Goal: Transaction & Acquisition: Purchase product/service

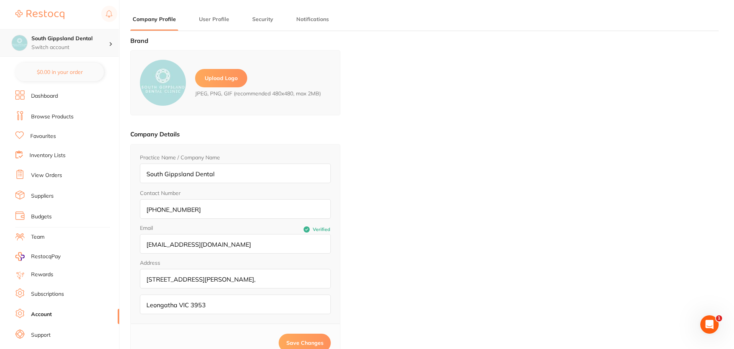
click at [85, 41] on h4 "South Gippsland Dental" at bounding box center [69, 39] width 77 height 8
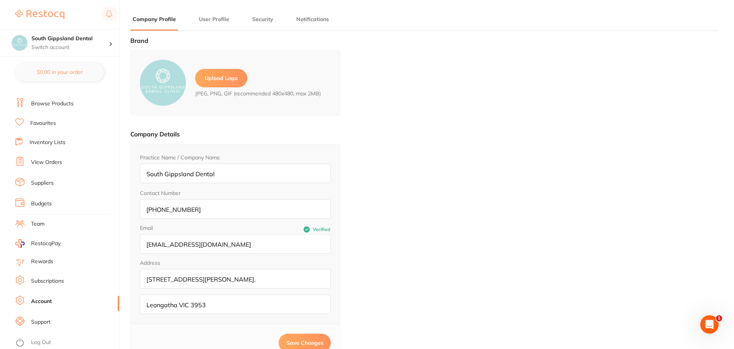
click at [61, 283] on link "Subscriptions" at bounding box center [47, 282] width 33 height 8
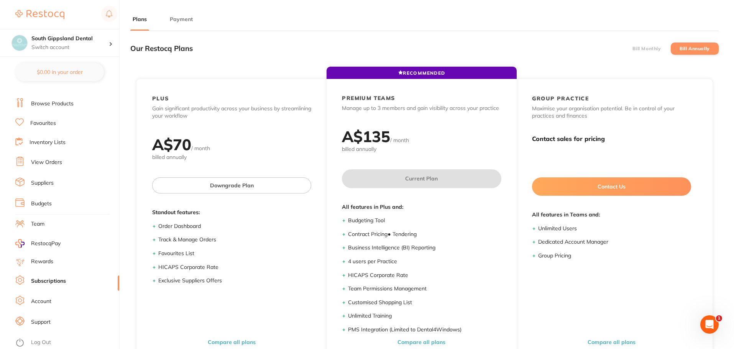
click at [642, 47] on label "Bill Monthly" at bounding box center [647, 48] width 28 height 5
click at [633, 49] on input "Bill Monthly" at bounding box center [633, 49] width 0 height 0
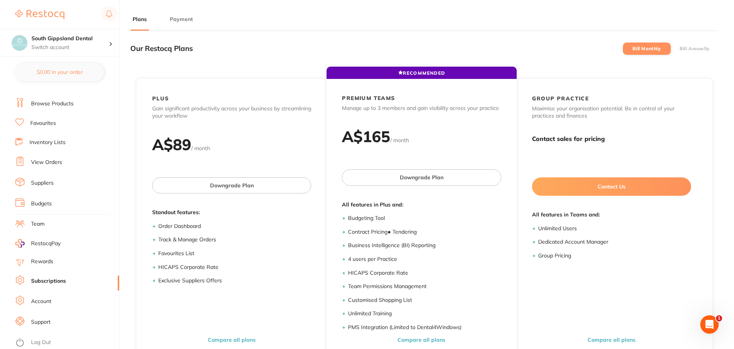
click at [186, 19] on button "Payment" at bounding box center [182, 19] width 28 height 7
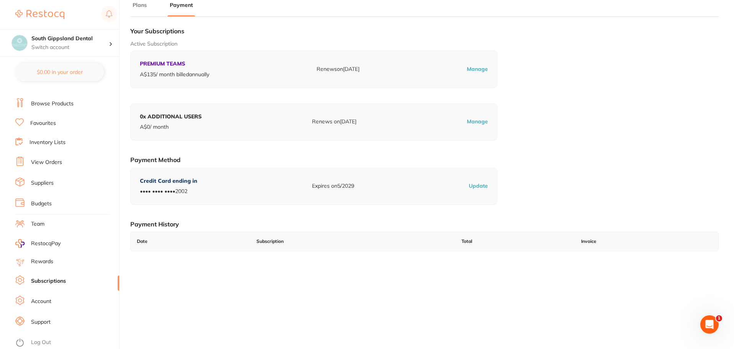
scroll to position [103, 0]
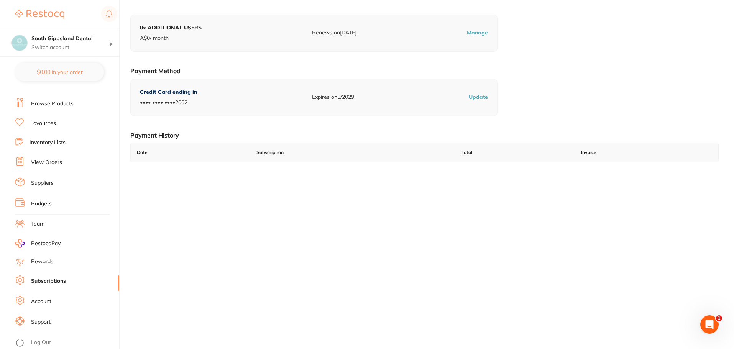
click at [49, 323] on link "Support" at bounding box center [41, 323] width 20 height 8
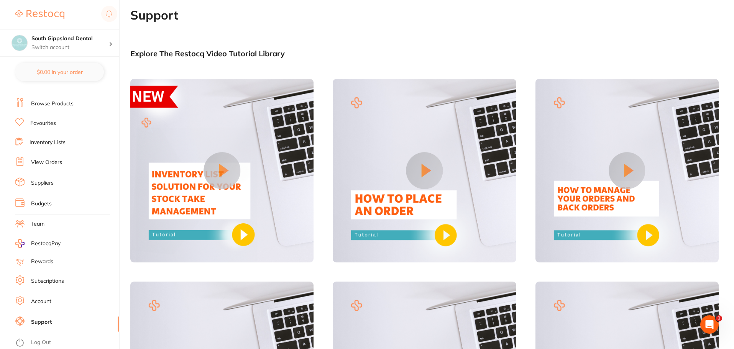
click at [46, 301] on link "Account" at bounding box center [41, 302] width 20 height 8
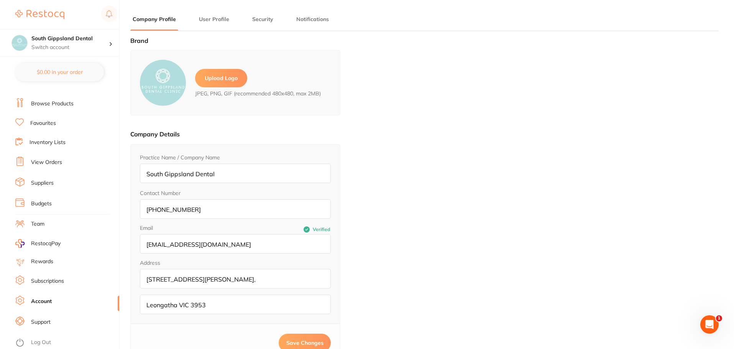
type input "[PERSON_NAME]"
type input "."
type input "[EMAIL_ADDRESS][DOMAIN_NAME]"
click at [49, 283] on link "Subscriptions" at bounding box center [47, 282] width 33 height 8
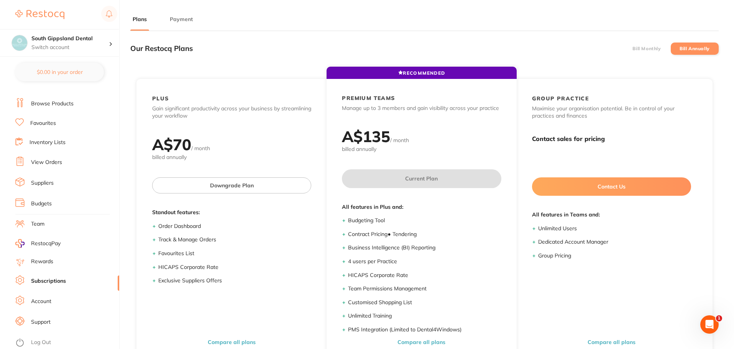
click at [51, 264] on link "Rewards" at bounding box center [42, 262] width 22 height 8
click at [38, 122] on link "Favourites" at bounding box center [43, 124] width 26 height 8
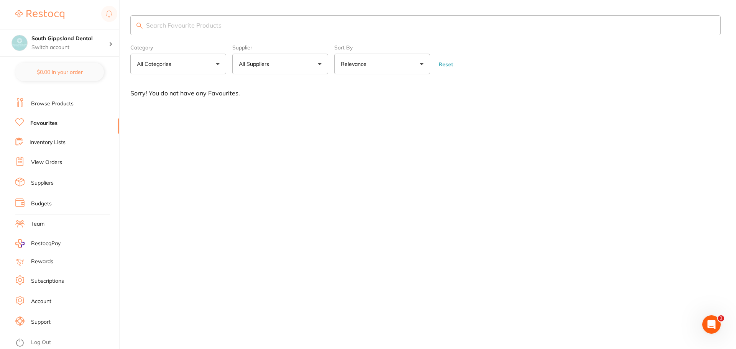
click at [50, 12] on img at bounding box center [39, 14] width 49 height 9
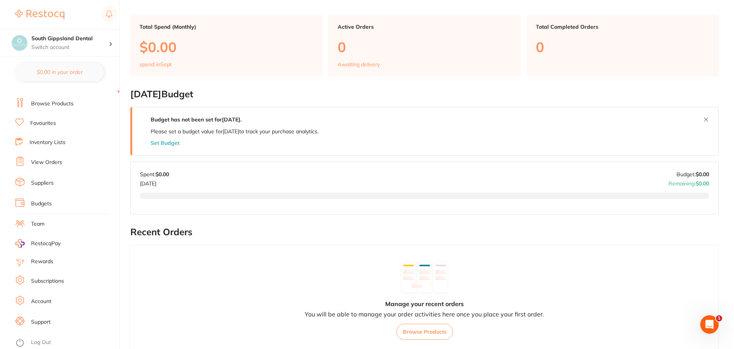
scroll to position [38, 0]
click at [67, 105] on link "Browse Products" at bounding box center [52, 104] width 43 height 8
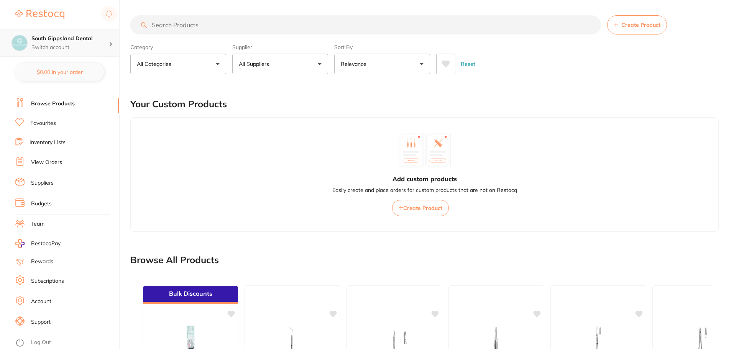
click at [87, 36] on h4 "South Gippsland Dental" at bounding box center [69, 39] width 77 height 8
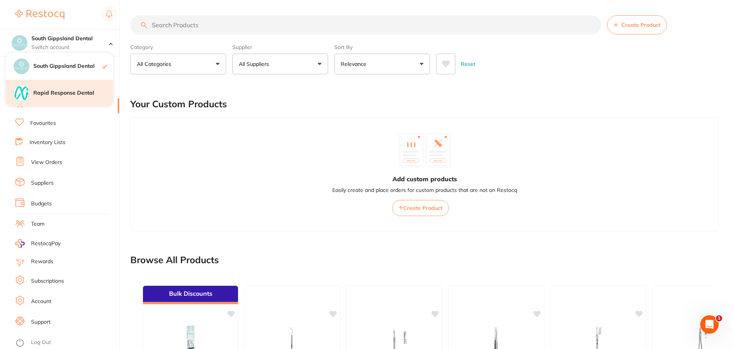
click at [70, 94] on h4 "Rapid Response Dental" at bounding box center [73, 93] width 80 height 8
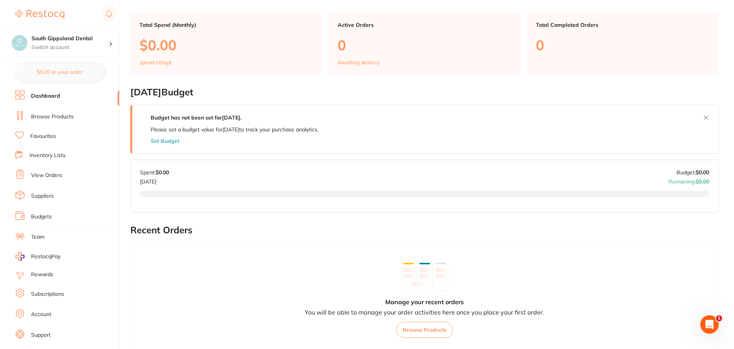
scroll to position [39, 0]
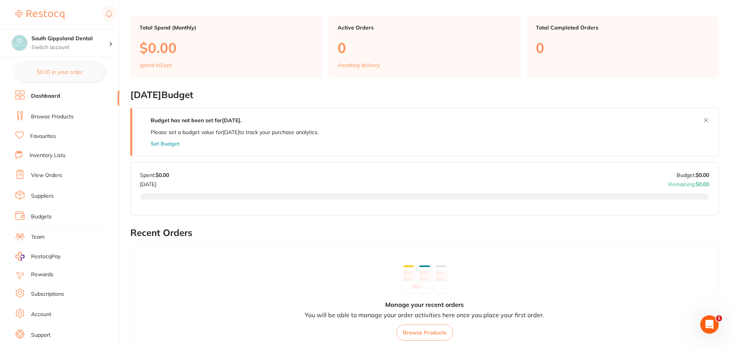
click at [40, 277] on link "Rewards" at bounding box center [42, 275] width 22 height 8
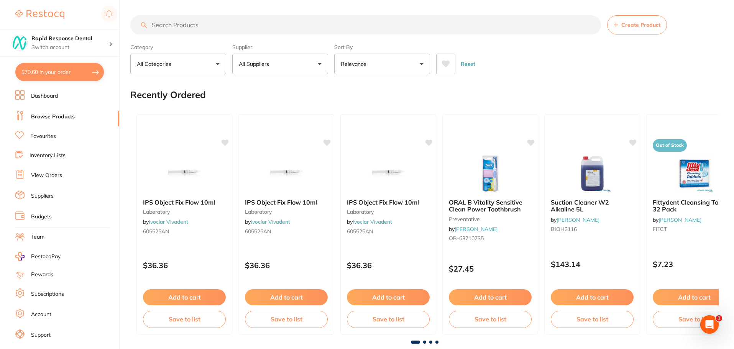
click at [286, 63] on button "All Suppliers" at bounding box center [280, 64] width 96 height 21
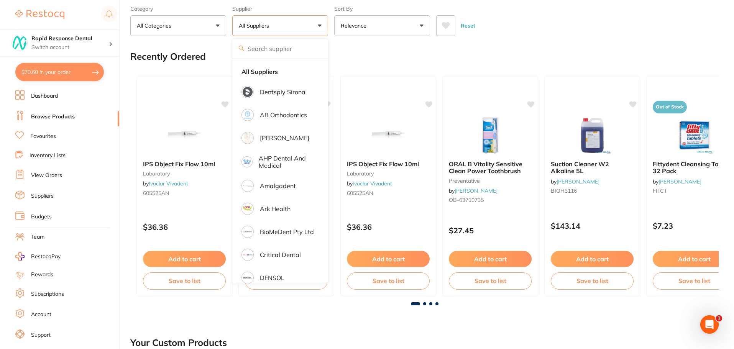
drag, startPoint x: 347, startPoint y: 49, endPoint x: 362, endPoint y: 38, distance: 18.8
click at [347, 49] on div "Recently Ordered" at bounding box center [424, 57] width 589 height 26
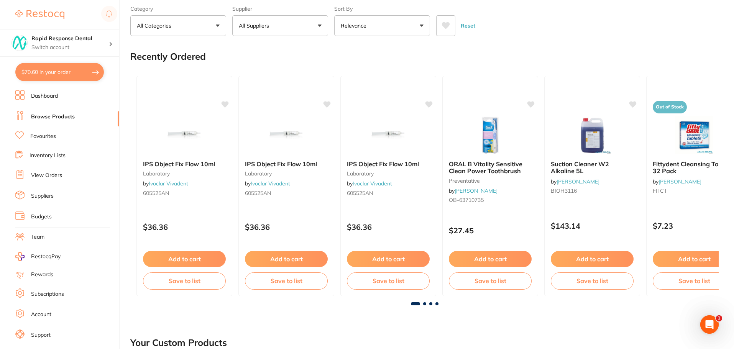
click at [383, 26] on button "Relevance" at bounding box center [382, 25] width 96 height 21
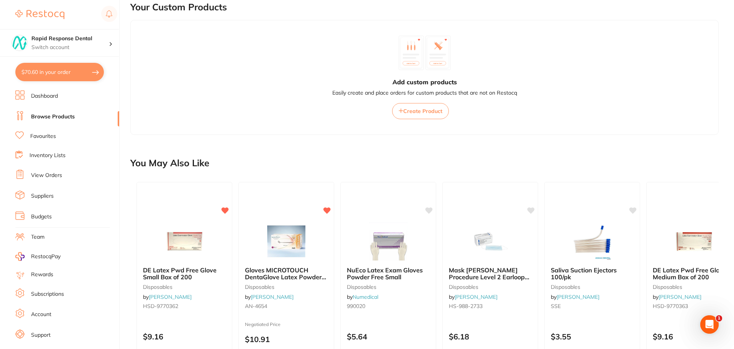
scroll to position [460, 0]
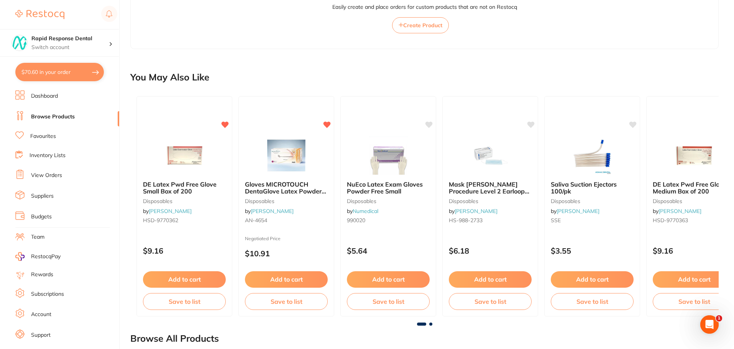
click at [48, 95] on link "Dashboard" at bounding box center [44, 96] width 27 height 8
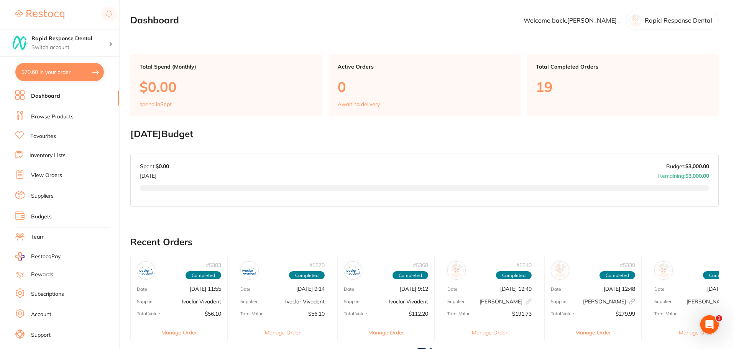
click at [42, 197] on link "Suppliers" at bounding box center [42, 197] width 23 height 8
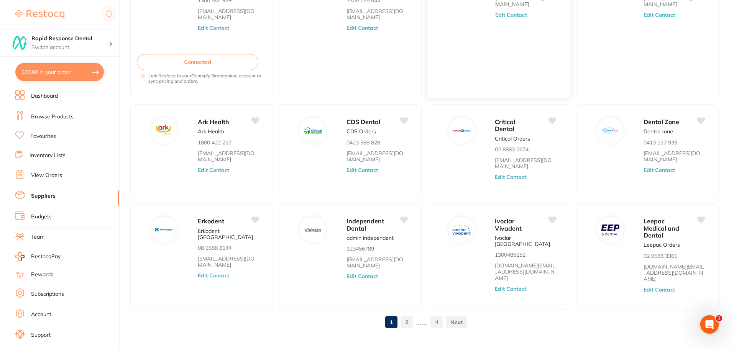
scroll to position [116, 0]
click at [51, 174] on link "View Orders" at bounding box center [46, 176] width 31 height 8
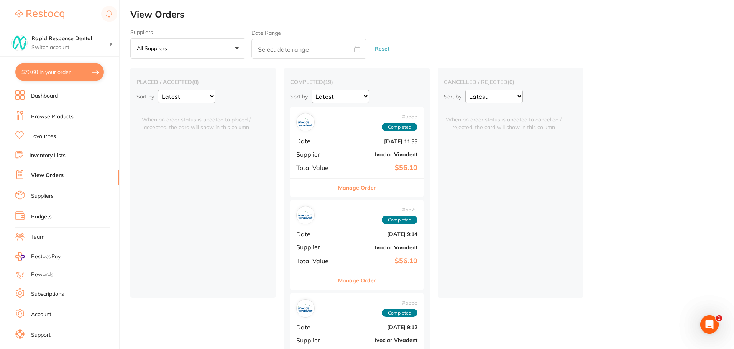
click at [46, 160] on li "Inventory Lists" at bounding box center [67, 156] width 104 height 10
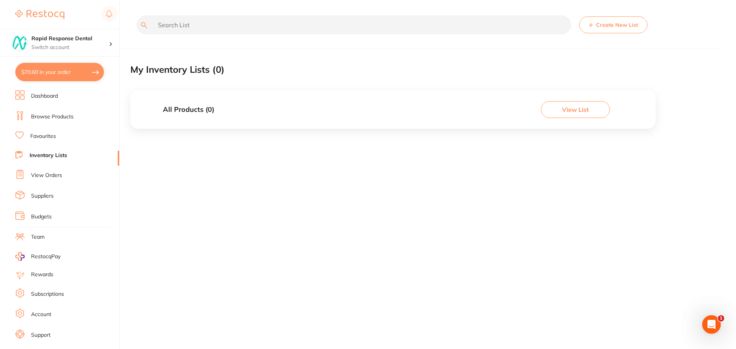
click at [44, 135] on link "Favourites" at bounding box center [43, 137] width 26 height 8
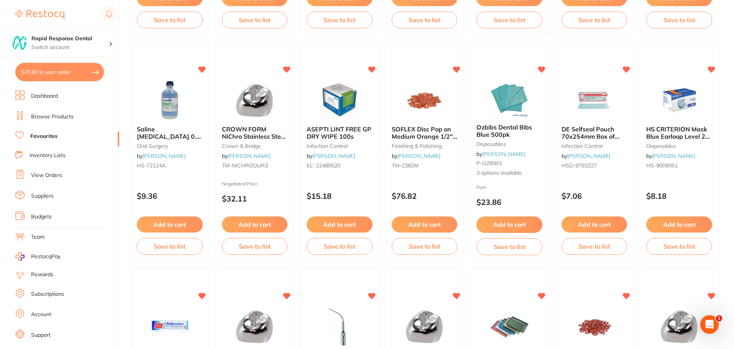
scroll to position [422, 0]
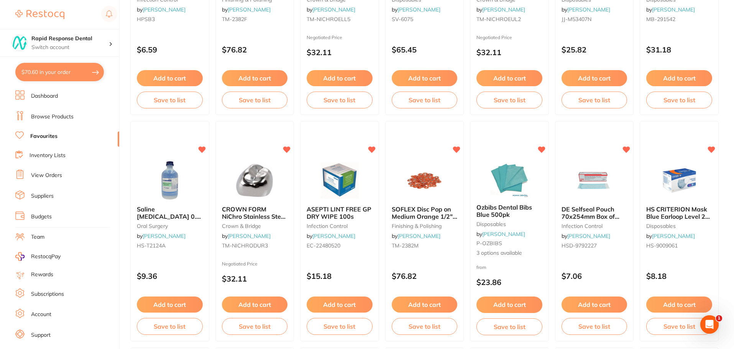
click at [56, 117] on link "Browse Products" at bounding box center [52, 117] width 43 height 8
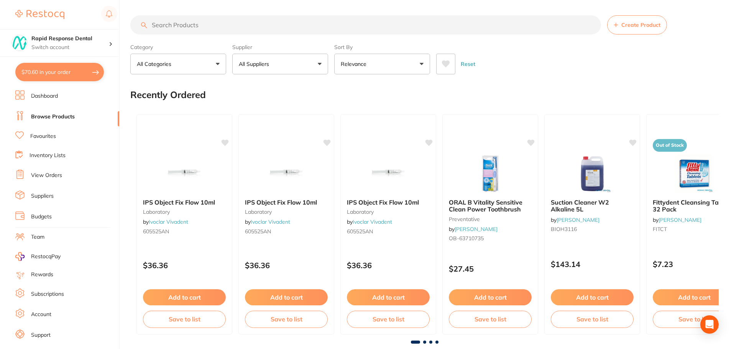
click at [386, 22] on input "search" at bounding box center [365, 24] width 471 height 19
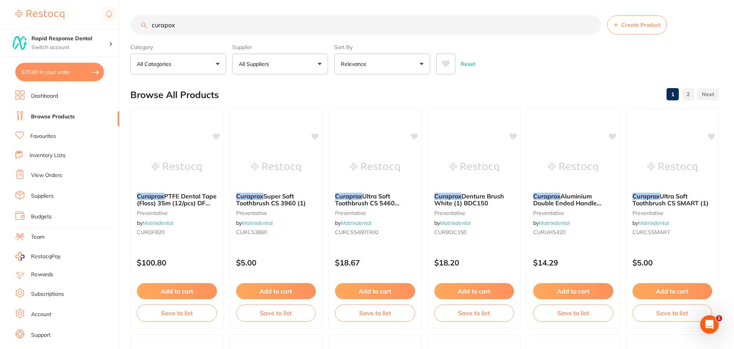
click at [219, 25] on input "curapox" at bounding box center [365, 24] width 471 height 19
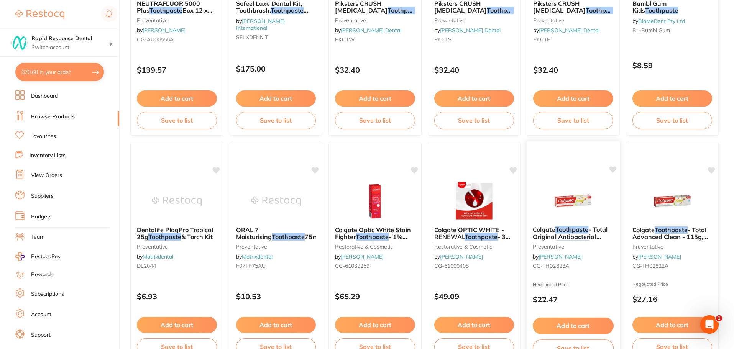
scroll to position [345, 0]
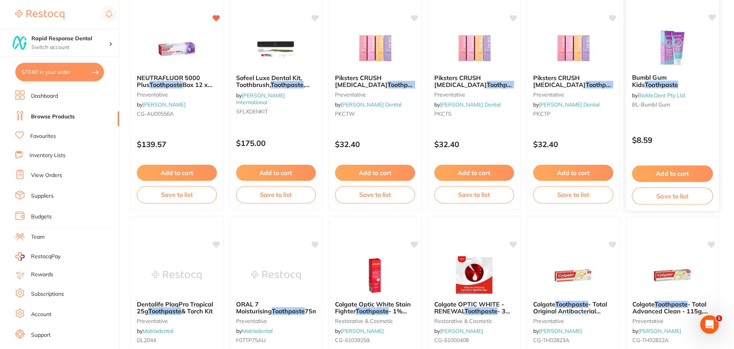
click at [663, 89] on div "Bumbl Gum Kids Toothpaste by BioMeDent Pty Ltd BL-Bumbl Gum" at bounding box center [672, 92] width 93 height 49
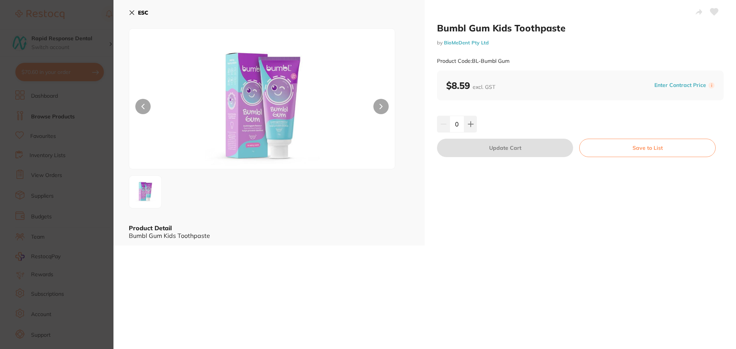
click at [137, 11] on button "ESC" at bounding box center [139, 12] width 20 height 13
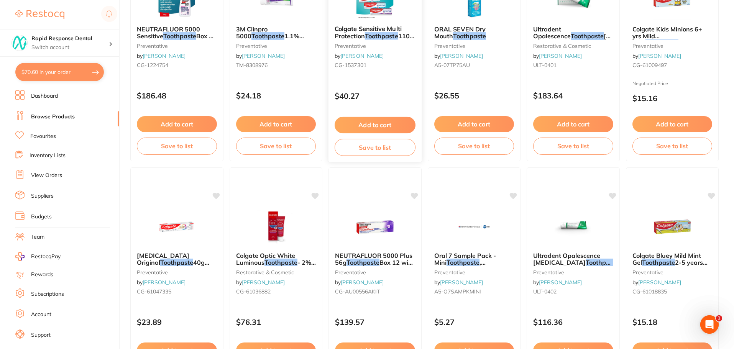
scroll to position [1189, 0]
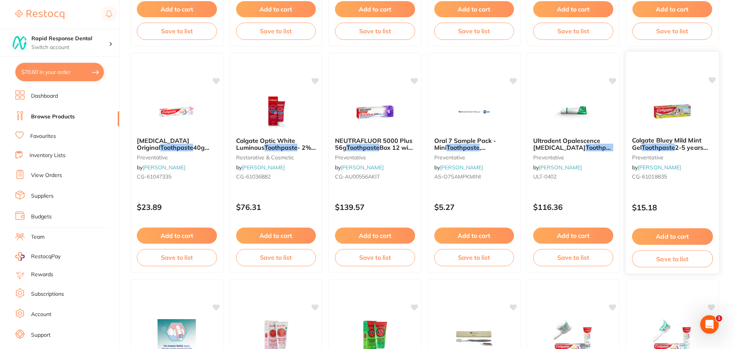
click at [680, 147] on span "2-5 years X12" at bounding box center [670, 151] width 76 height 15
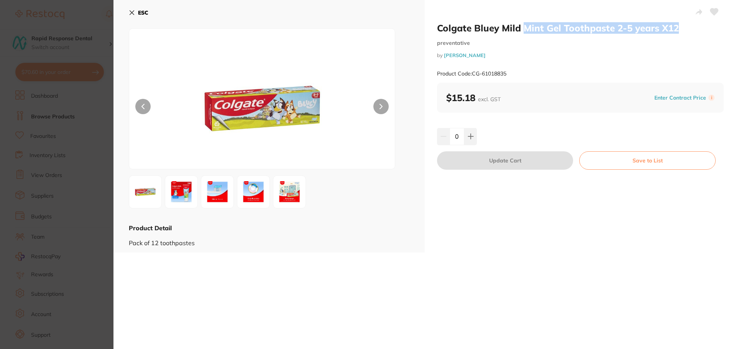
drag, startPoint x: 686, startPoint y: 30, endPoint x: 567, endPoint y: 25, distance: 119.0
click at [527, 32] on h2 "Colgate Bluey Mild Mint Gel Toothpaste 2-5 years X12" at bounding box center [580, 28] width 287 height 12
click at [597, 25] on h2 "Colgate Bluey Mild Mint Gel Toothpaste 2-5 years X12" at bounding box center [580, 28] width 287 height 12
drag, startPoint x: 631, startPoint y: 31, endPoint x: 438, endPoint y: 30, distance: 193.7
click at [438, 30] on h2 "Colgate Bluey Mild Mint Gel Toothpaste 2-5 years X12" at bounding box center [580, 28] width 287 height 12
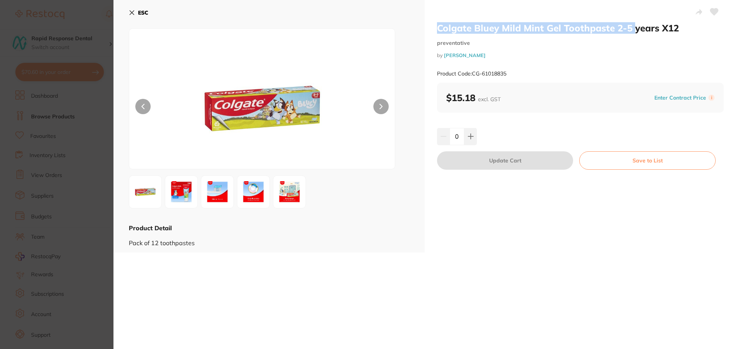
click at [139, 8] on button "ESC" at bounding box center [139, 12] width 20 height 13
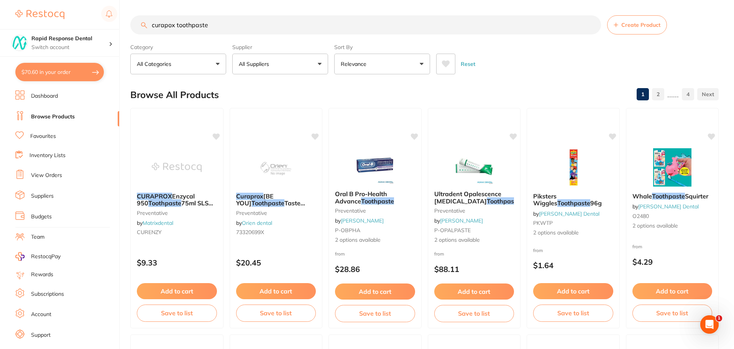
click at [239, 28] on input "curapox toothpaste" at bounding box center [365, 24] width 471 height 19
type input "c"
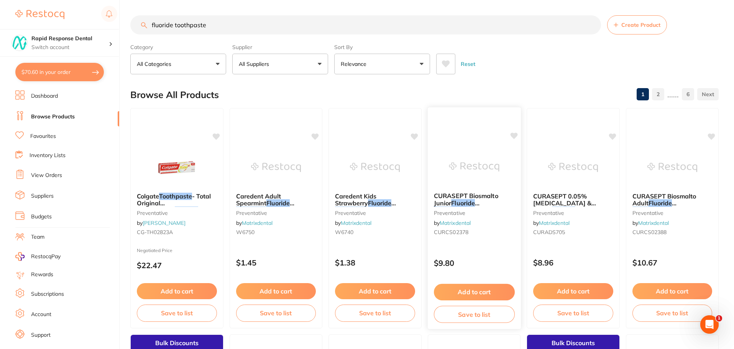
click at [466, 206] on em "Fluoride" at bounding box center [463, 203] width 24 height 8
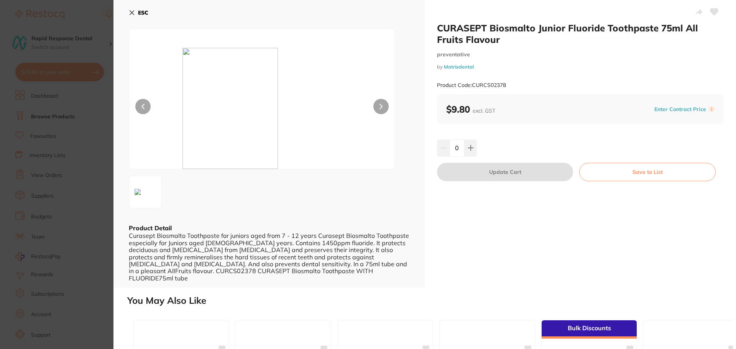
click at [146, 13] on b "ESC" at bounding box center [143, 12] width 10 height 7
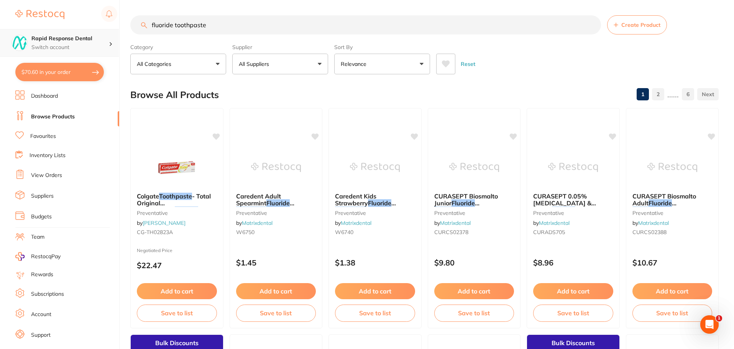
scroll to position [0, 0]
drag, startPoint x: 75, startPoint y: 47, endPoint x: 28, endPoint y: 50, distance: 47.7
click at [27, 53] on div "$70.60 Rapid Response Dental Switch account South Gippsland Dental Rapid Respon…" at bounding box center [367, 174] width 734 height 349
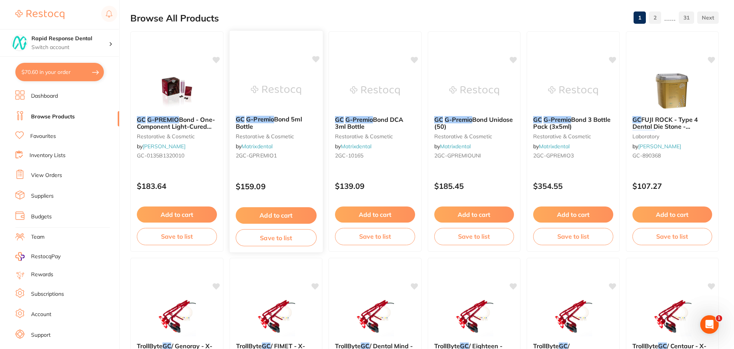
scroll to position [0, 0]
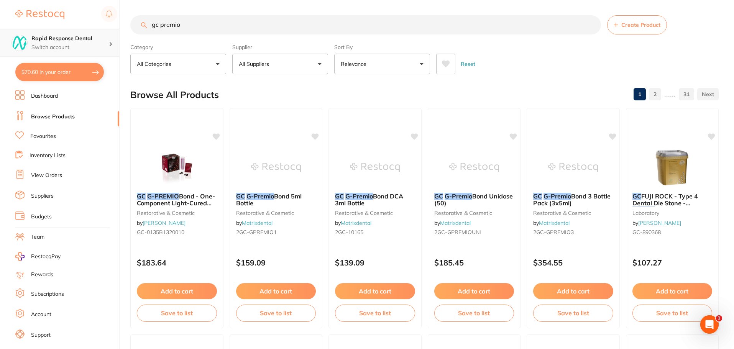
drag, startPoint x: 191, startPoint y: 27, endPoint x: 110, endPoint y: 33, distance: 81.9
click at [110, 33] on div "$70.60 Rapid Response Dental Switch account South Gippsland Dental Rapid Respon…" at bounding box center [367, 174] width 734 height 349
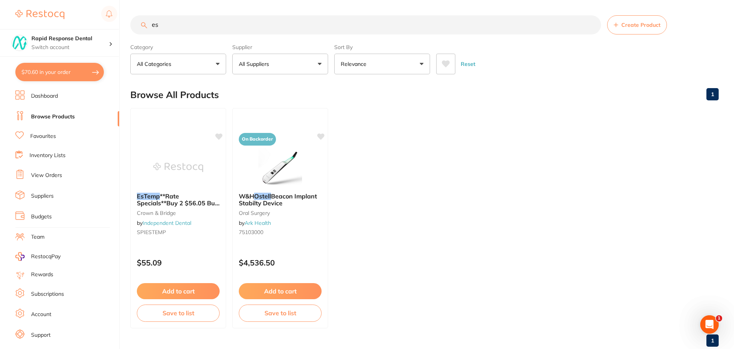
type input "e"
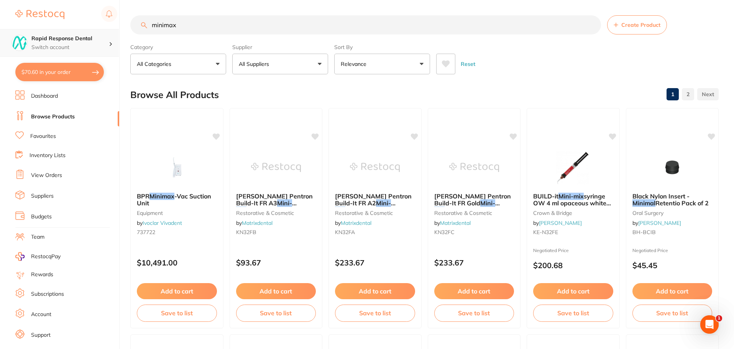
drag, startPoint x: 182, startPoint y: 23, endPoint x: 112, endPoint y: 31, distance: 70.6
click at [117, 30] on div "$70.60 Rapid Response Dental Switch account South Gippsland Dental Rapid Respon…" at bounding box center [367, 174] width 734 height 349
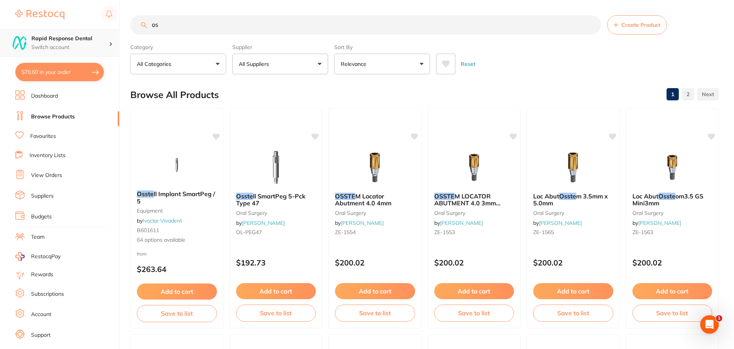
type input "o"
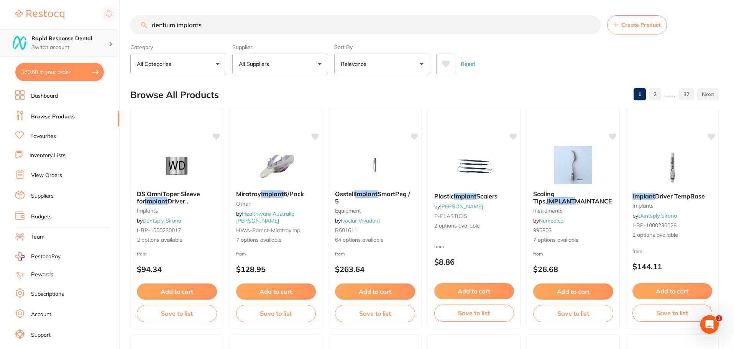
scroll to position [0, 0]
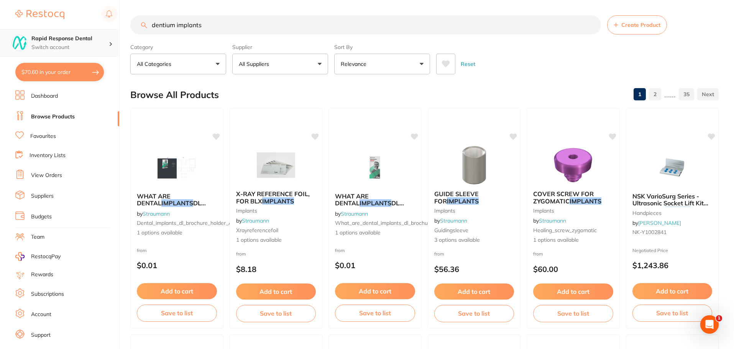
type input "dentium implants"
click at [47, 137] on link "Favourites" at bounding box center [43, 137] width 26 height 8
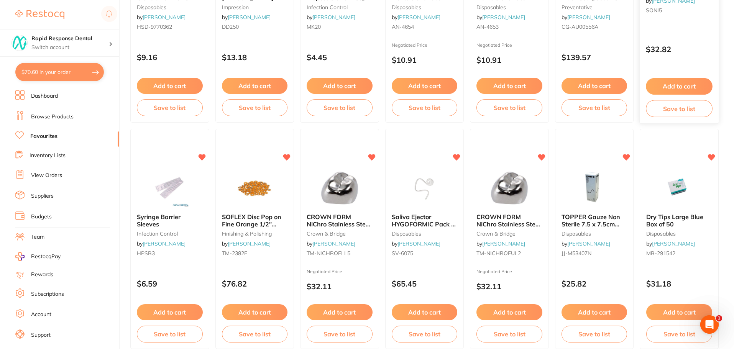
scroll to position [192, 0]
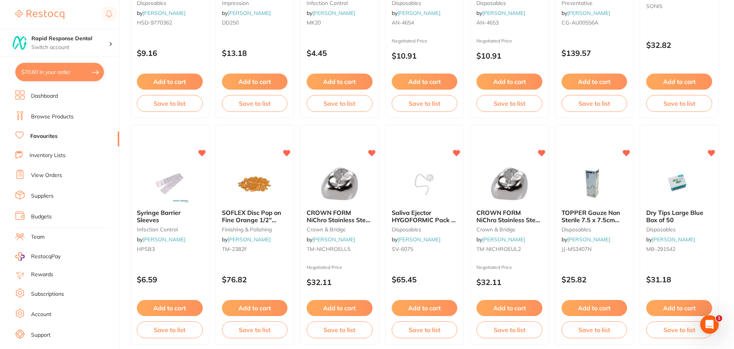
click at [38, 235] on link "Team" at bounding box center [37, 238] width 13 height 8
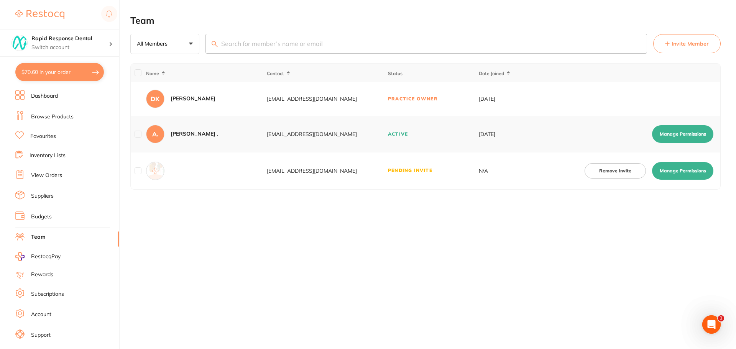
click at [39, 218] on link "Budgets" at bounding box center [41, 217] width 21 height 8
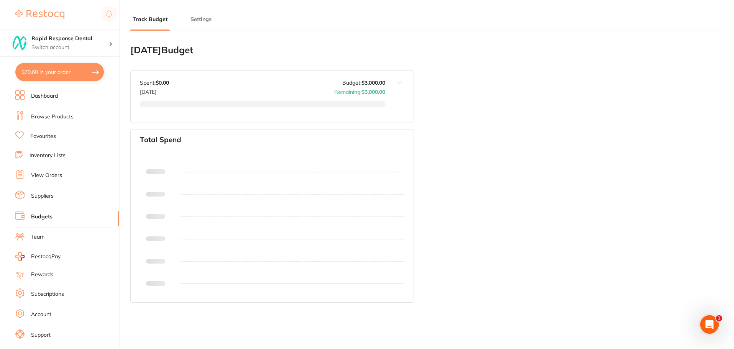
type input "3,000"
type input "0.0"
type input "3,000"
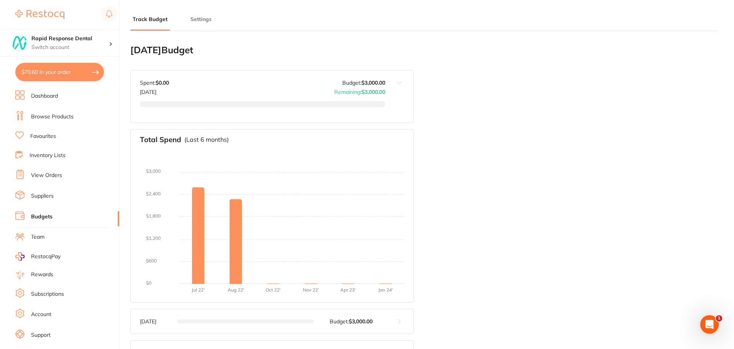
click at [47, 196] on link "Suppliers" at bounding box center [42, 197] width 23 height 8
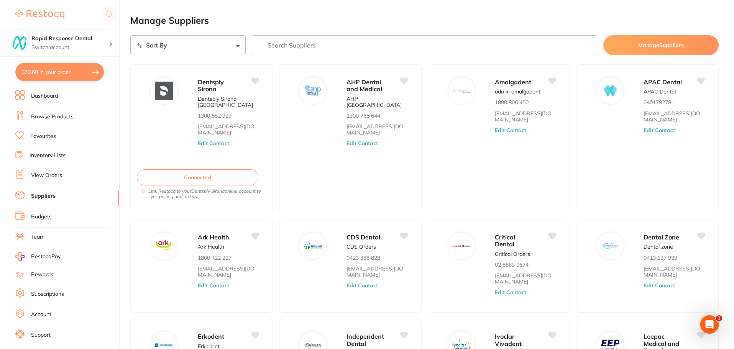
click at [289, 41] on input "search" at bounding box center [425, 45] width 346 height 20
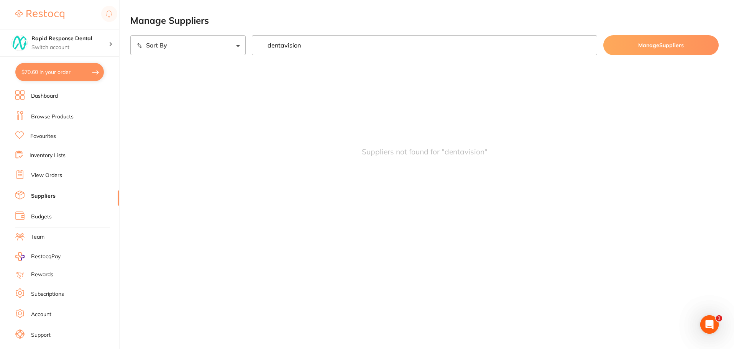
type input "dentavision"
click at [318, 48] on input "dentavision" at bounding box center [425, 45] width 347 height 20
click at [594, 48] on input "dentavision" at bounding box center [425, 45] width 347 height 20
click at [589, 47] on input "dentavision" at bounding box center [425, 45] width 347 height 20
